Goal: Task Accomplishment & Management: Use online tool/utility

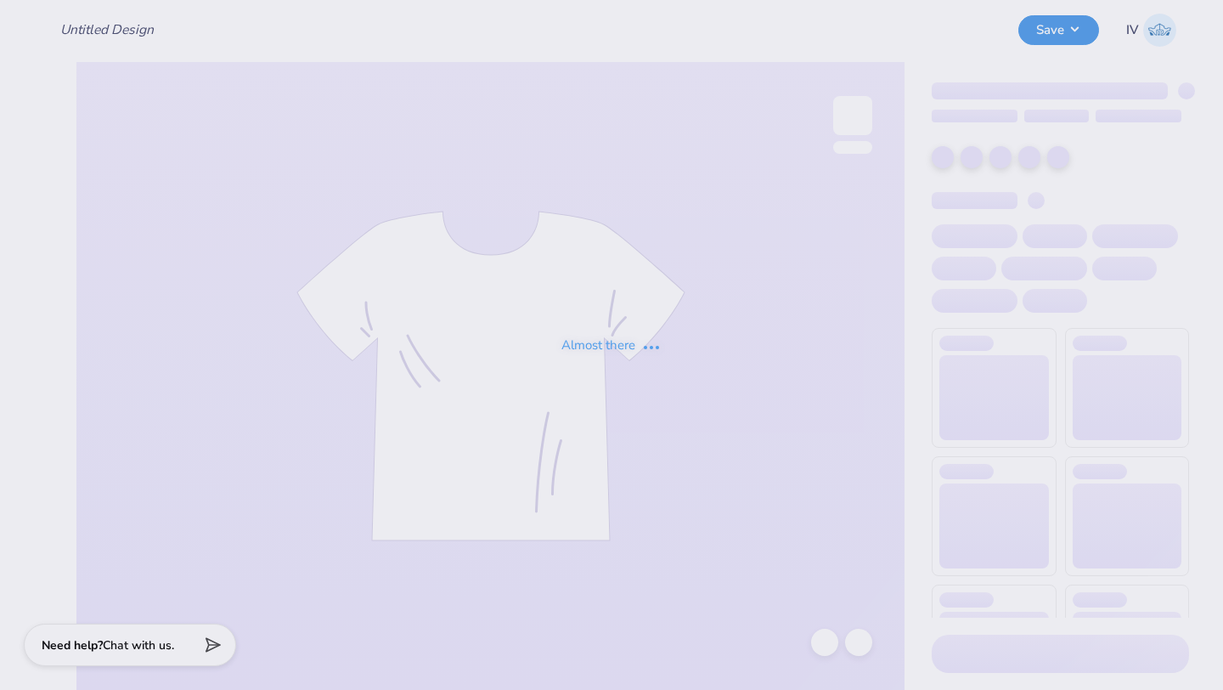
type input "Baseball CC Merch"
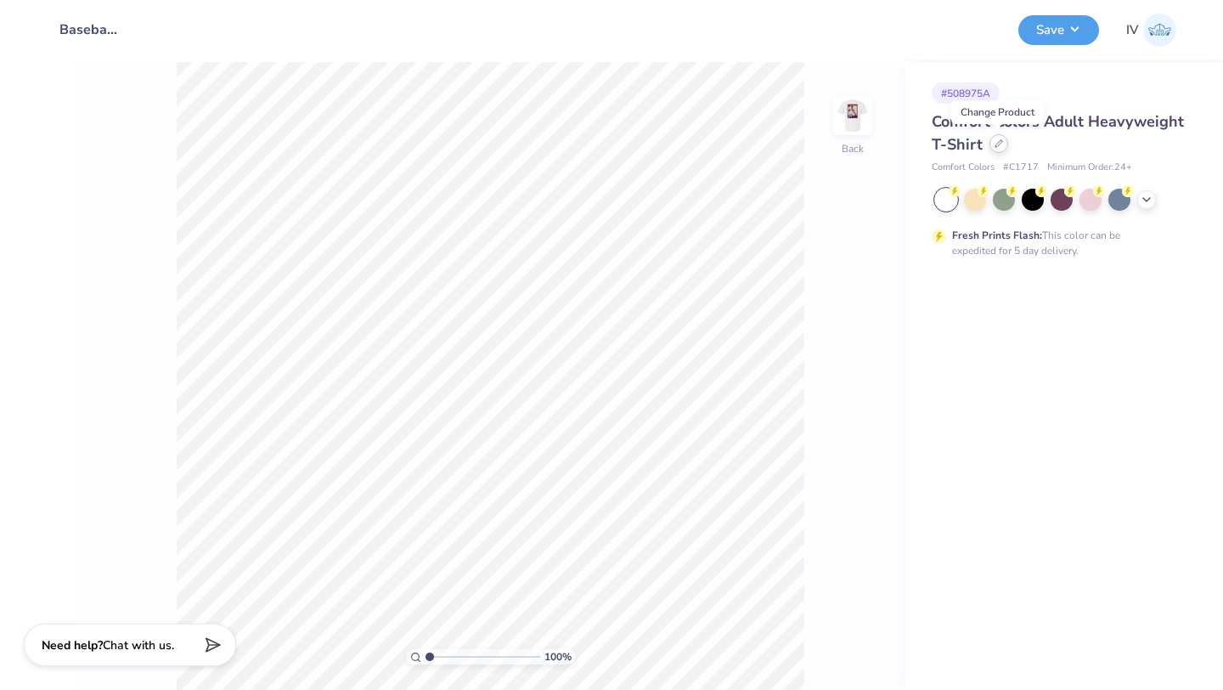
click at [992, 150] on div at bounding box center [999, 143] width 19 height 19
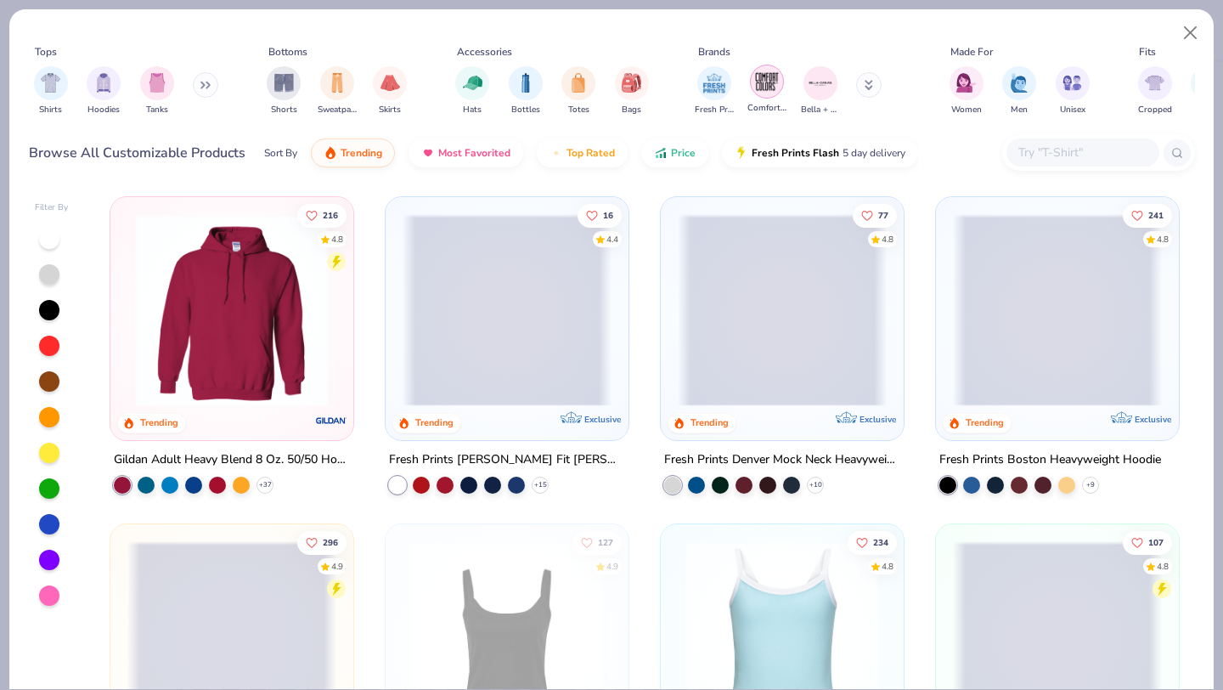
click at [764, 85] on img "filter for Comfort Colors" at bounding box center [766, 81] width 25 height 25
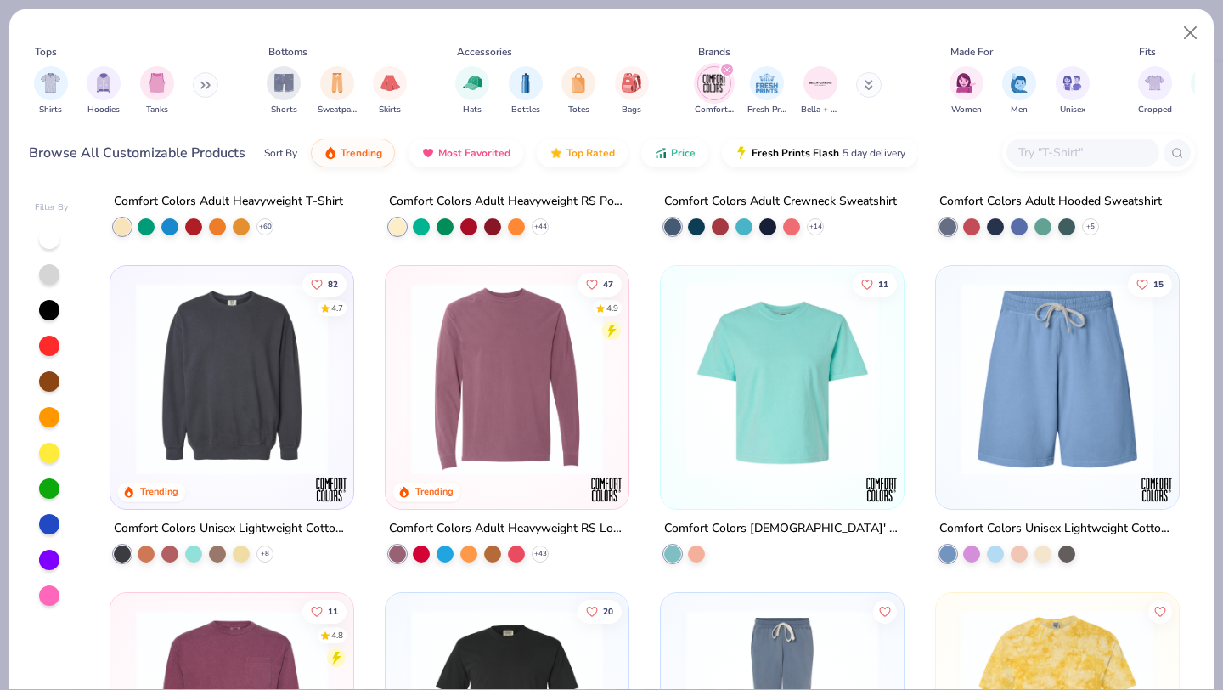
scroll to position [322, 0]
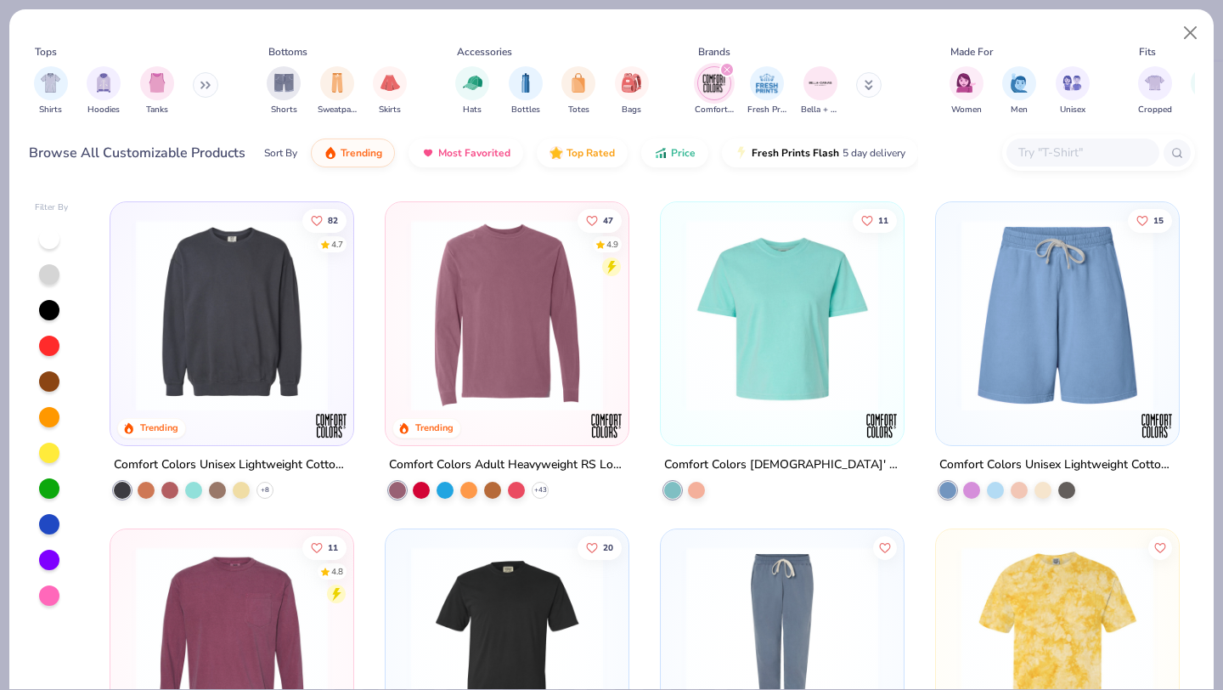
click at [506, 338] on img at bounding box center [507, 315] width 209 height 192
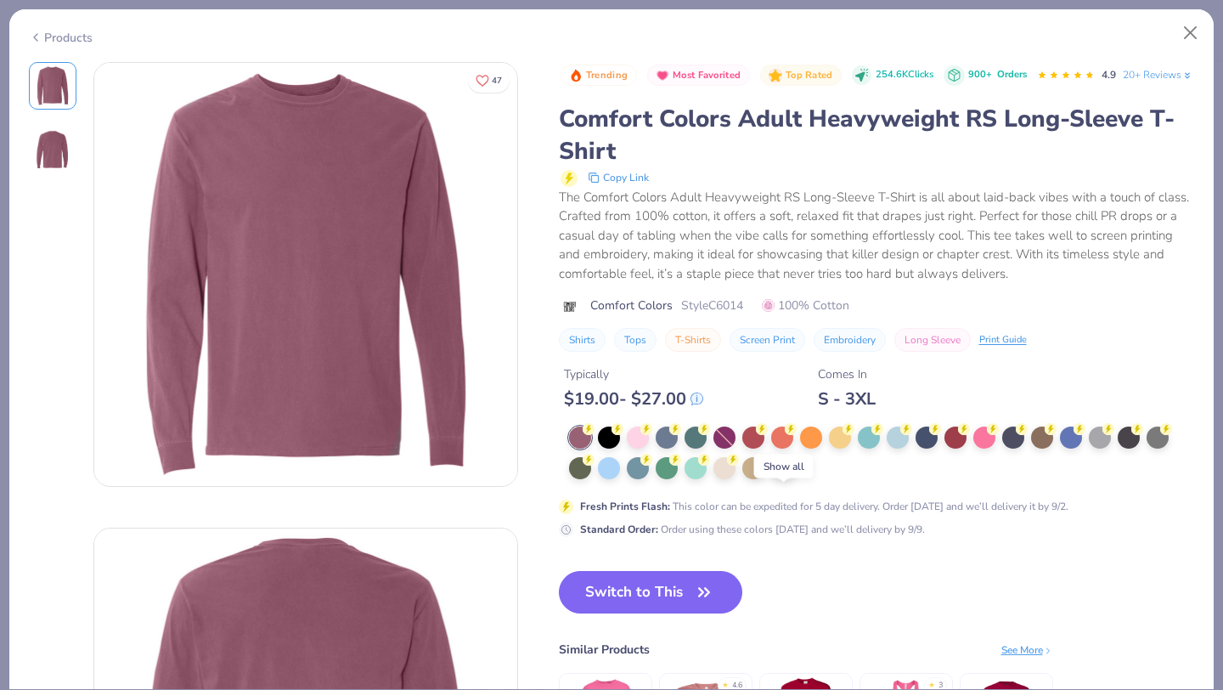
click at [784, 475] on icon at bounding box center [784, 468] width 14 height 14
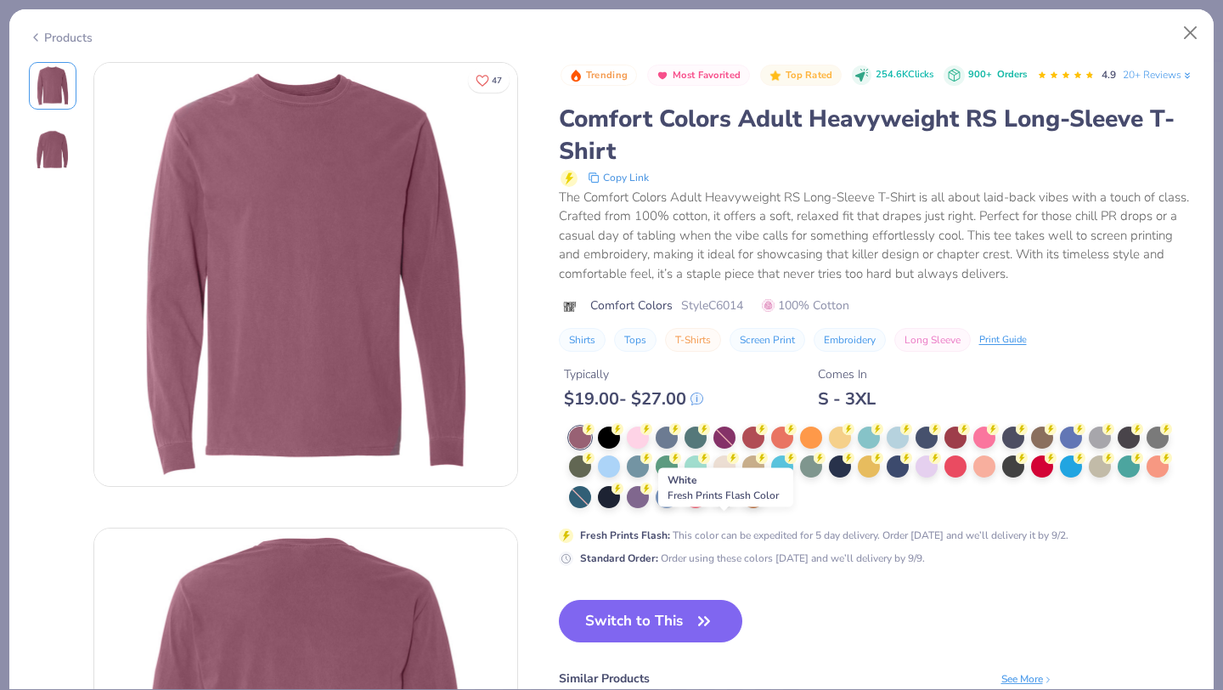
click at [722, 506] on div at bounding box center [725, 495] width 22 height 22
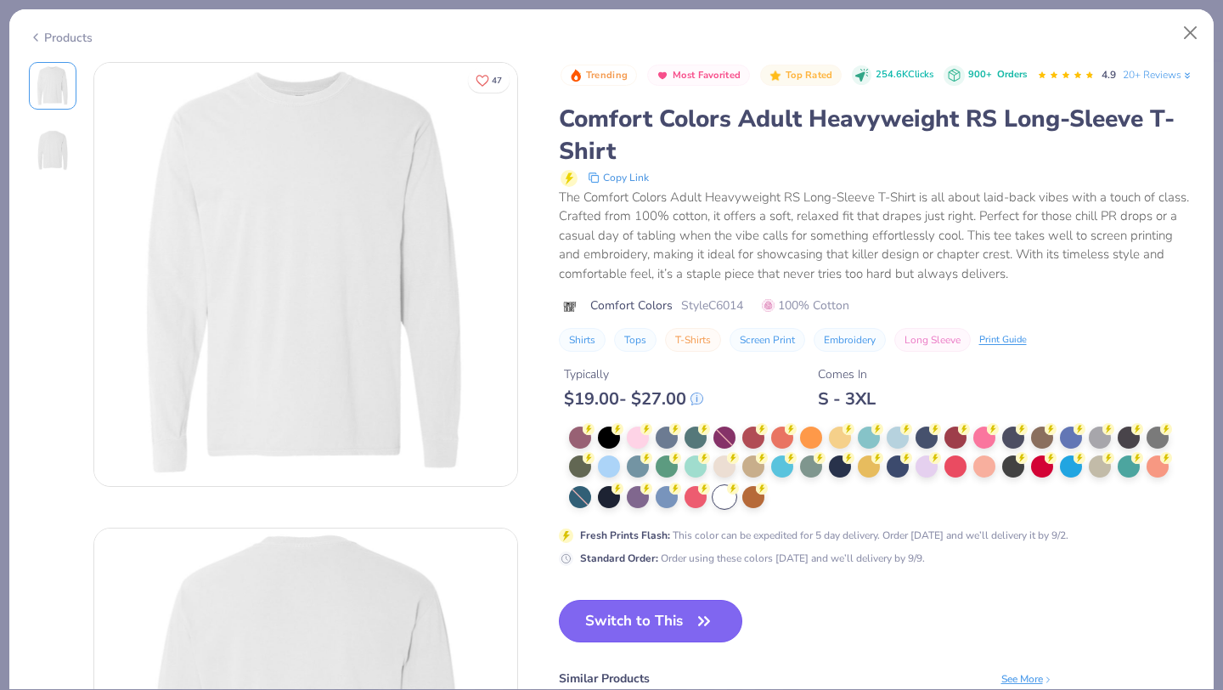
click at [660, 642] on button "Switch to This" at bounding box center [651, 621] width 184 height 42
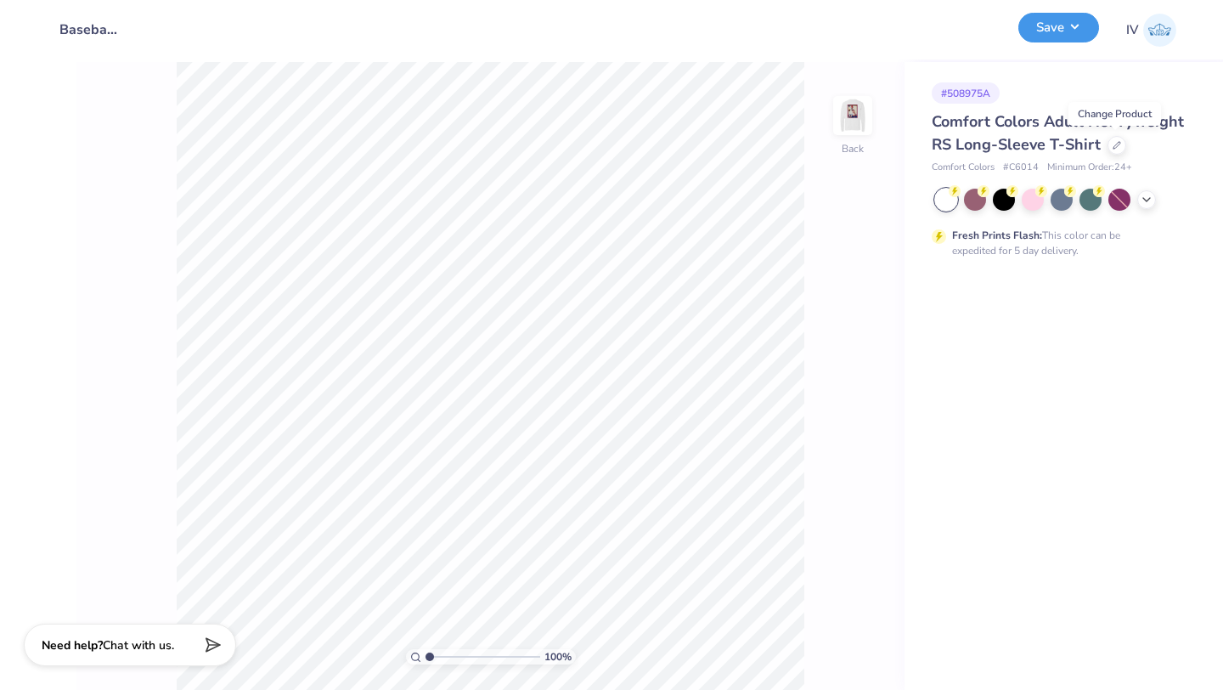
click at [1067, 31] on button "Save" at bounding box center [1059, 28] width 81 height 30
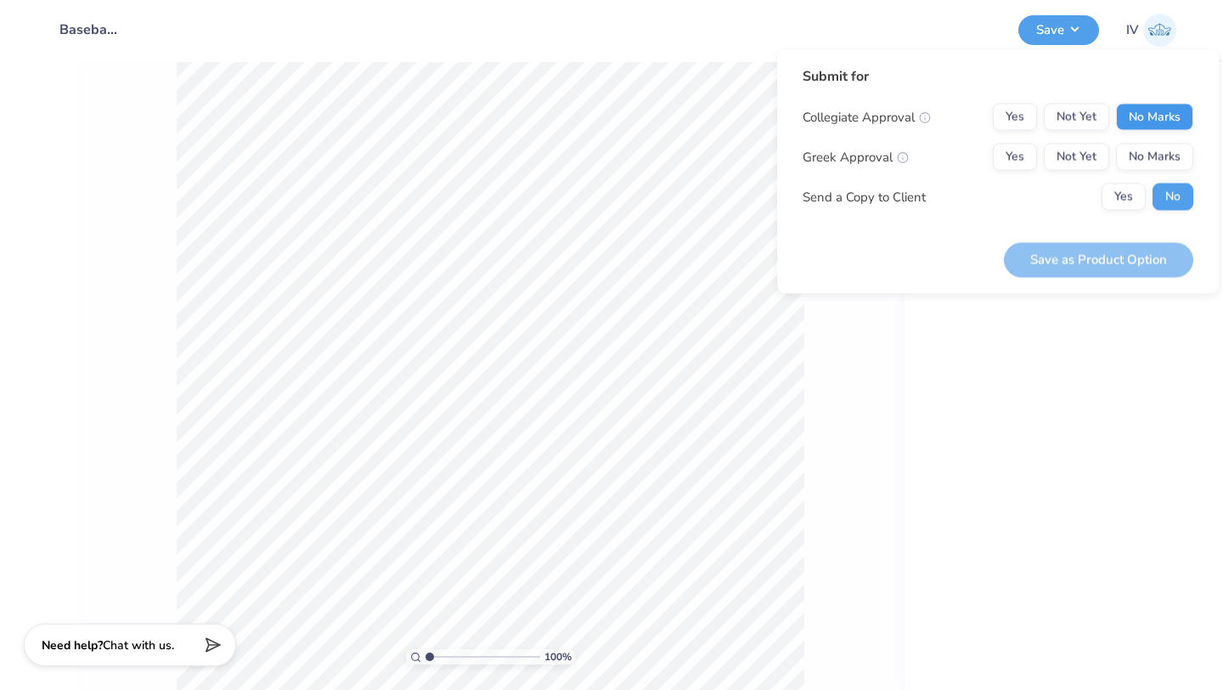
click at [1141, 114] on button "No Marks" at bounding box center [1154, 117] width 77 height 27
click at [1144, 160] on button "No Marks" at bounding box center [1154, 157] width 77 height 27
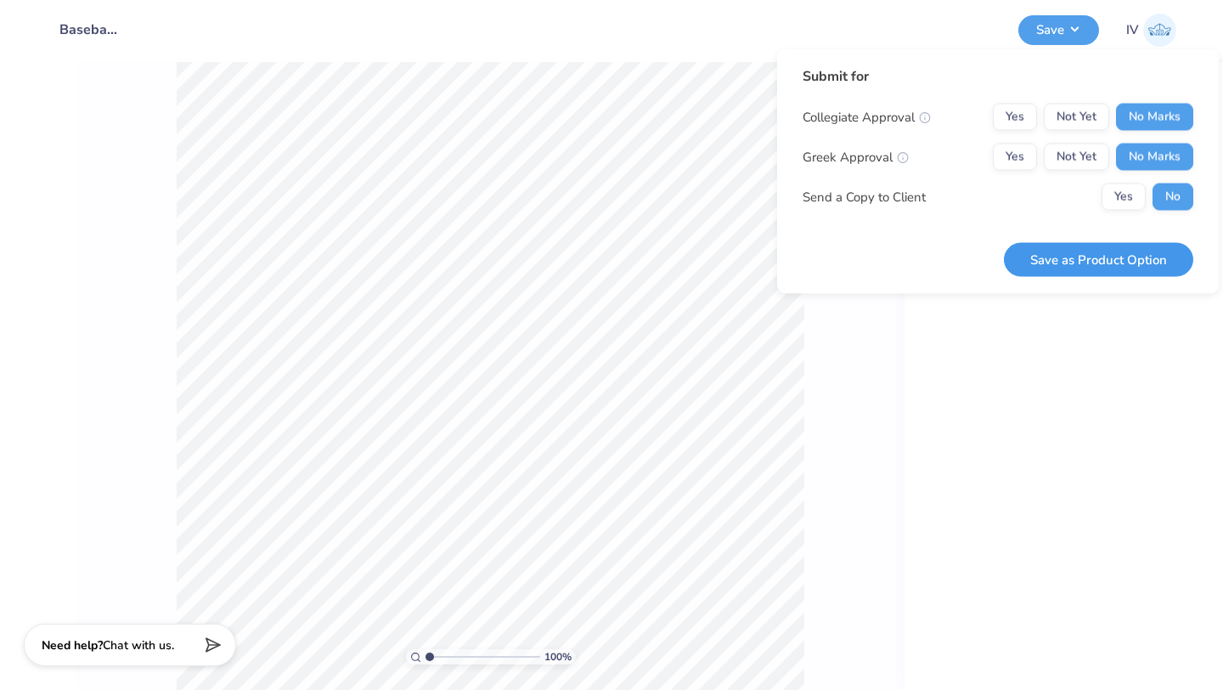
click at [1081, 251] on button "Save as Product Option" at bounding box center [1098, 259] width 189 height 35
